Goal: Information Seeking & Learning: Learn about a topic

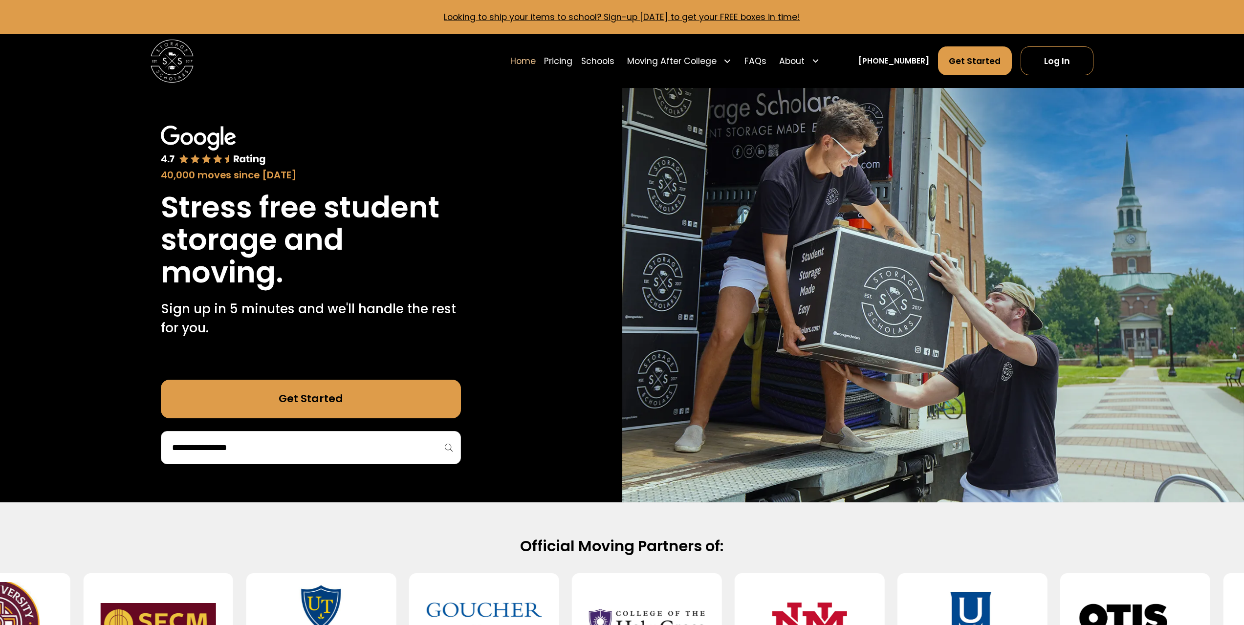
click at [559, 211] on div "40,000 moves since 2017 Stress free student storage and moving. Sign up in 5 mi…" at bounding box center [311, 295] width 622 height 414
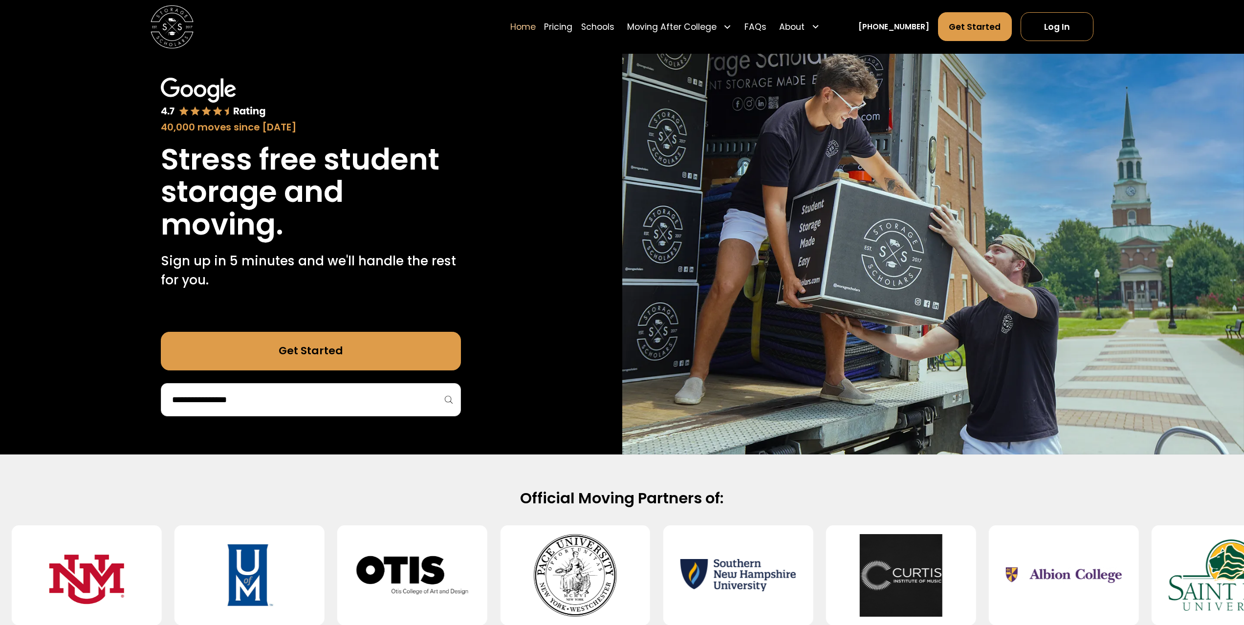
drag, startPoint x: 645, startPoint y: 201, endPoint x: 741, endPoint y: 258, distance: 112.0
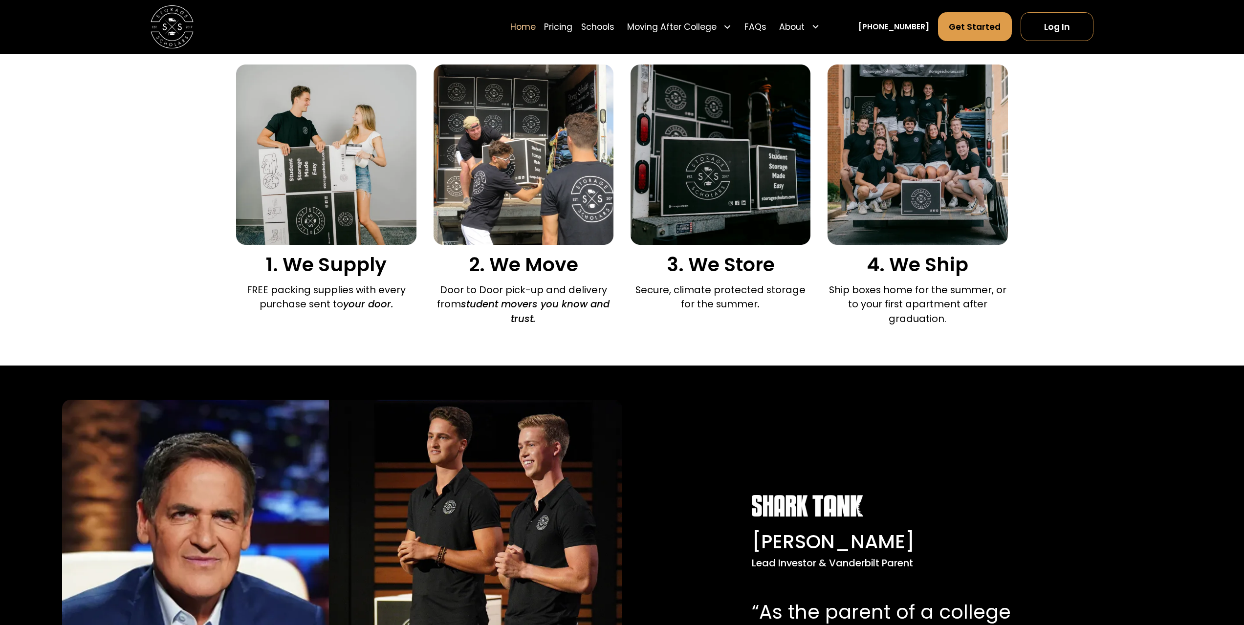
drag, startPoint x: 902, startPoint y: 4, endPoint x: 920, endPoint y: -3, distance: 19.3
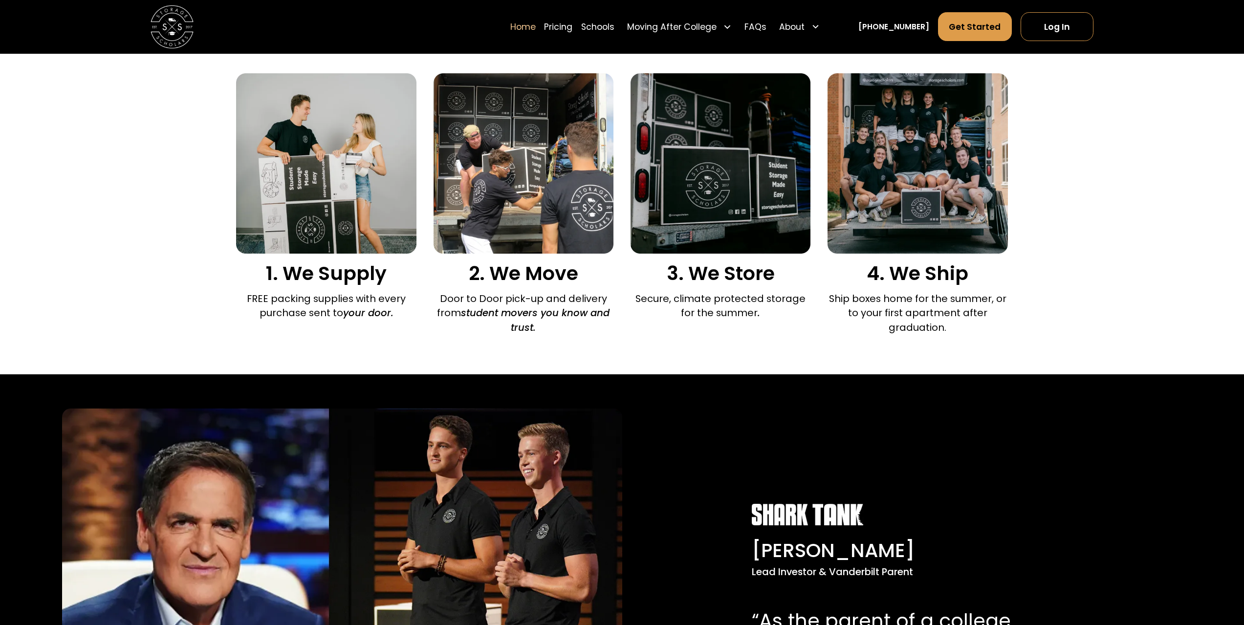
click at [1050, 184] on div "Sign up in 5 minutes and we'll do literally everything else for you... We provi…" at bounding box center [622, 178] width 1244 height 391
click at [320, 285] on h3 "1. We Supply" at bounding box center [326, 273] width 180 height 23
click at [312, 294] on p "FREE packing supplies with every purchase sent to your door." at bounding box center [326, 306] width 180 height 29
